Goal: Contribute content: Contribute content

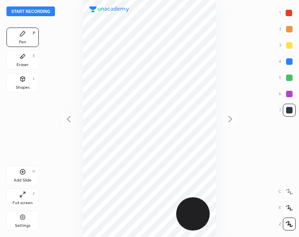
scroll to position [237, 170]
click at [8, 12] on button "Start recording" at bounding box center [30, 11] width 49 height 10
click at [21, 13] on button "End recording" at bounding box center [28, 11] width 45 height 10
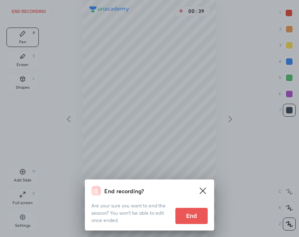
click at [181, 211] on button "End" at bounding box center [192, 216] width 32 height 16
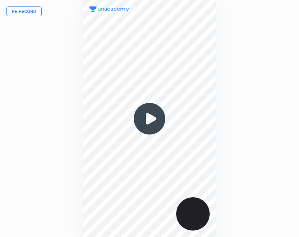
click at [24, 15] on button "Re-record" at bounding box center [23, 11] width 35 height 10
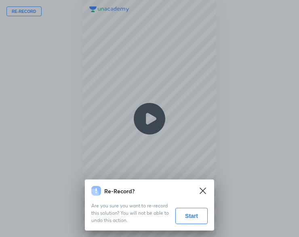
click at [194, 216] on button "Start" at bounding box center [192, 216] width 32 height 16
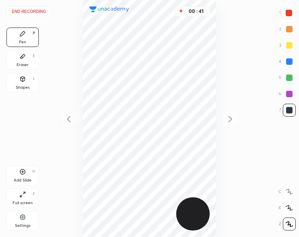
click at [18, 173] on div "Add Slide H" at bounding box center [22, 174] width 32 height 19
click at [69, 120] on icon at bounding box center [69, 119] width 4 height 6
click at [231, 119] on icon at bounding box center [231, 119] width 4 height 6
click at [70, 115] on icon at bounding box center [69, 119] width 10 height 10
click at [22, 172] on icon at bounding box center [22, 171] width 6 height 6
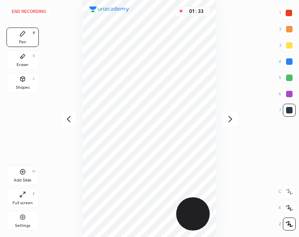
click at [227, 115] on icon at bounding box center [231, 119] width 10 height 10
click at [68, 115] on icon at bounding box center [69, 119] width 10 height 10
click at [233, 118] on icon at bounding box center [231, 119] width 10 height 10
click at [35, 12] on button "End recording" at bounding box center [28, 11] width 45 height 10
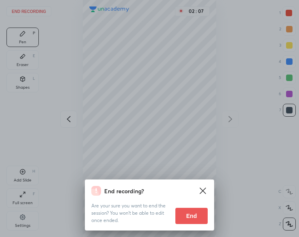
click at [186, 209] on button "End" at bounding box center [192, 216] width 32 height 16
